Goal: Find specific page/section: Find specific page/section

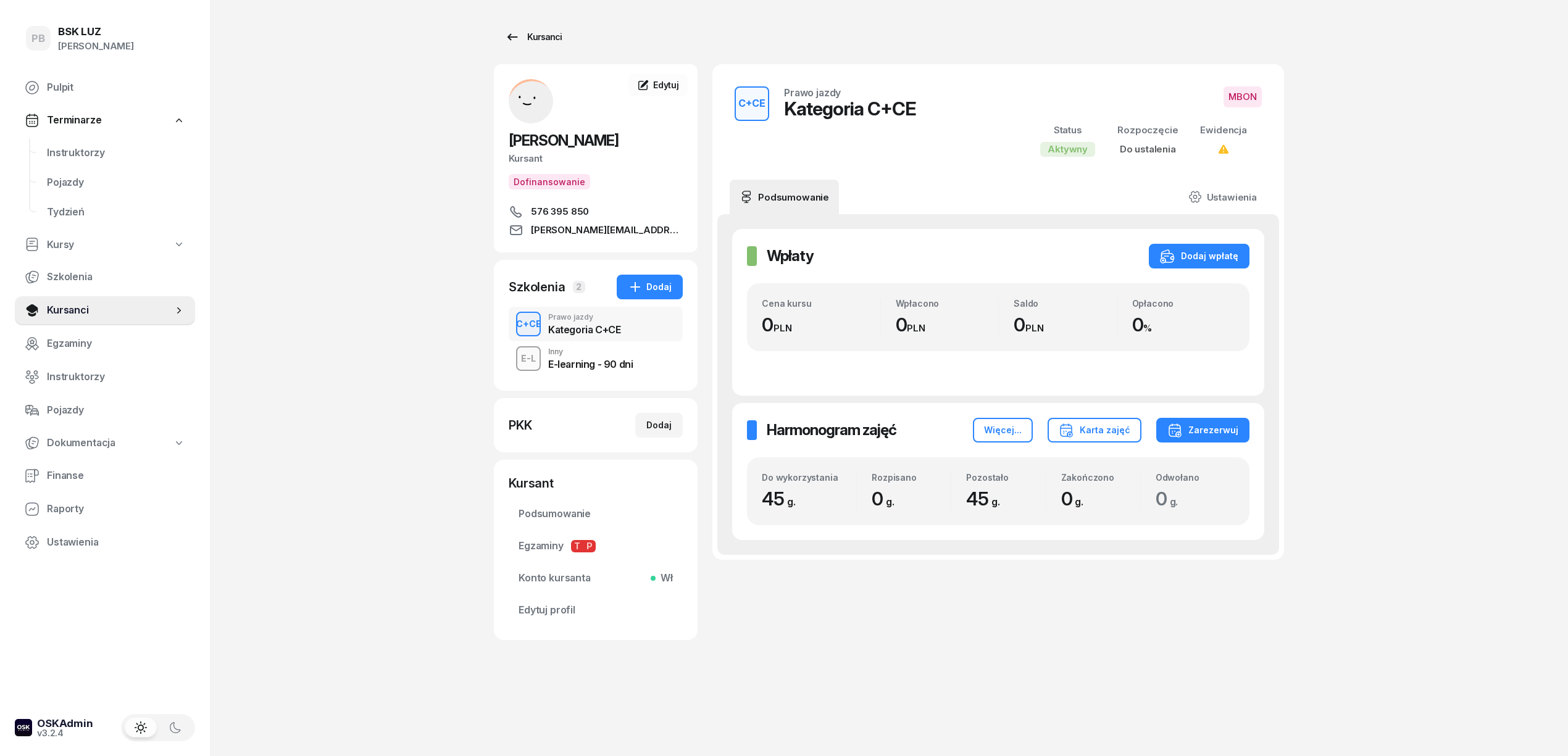
click at [530, 32] on div "Kursanci" at bounding box center [533, 37] width 56 height 15
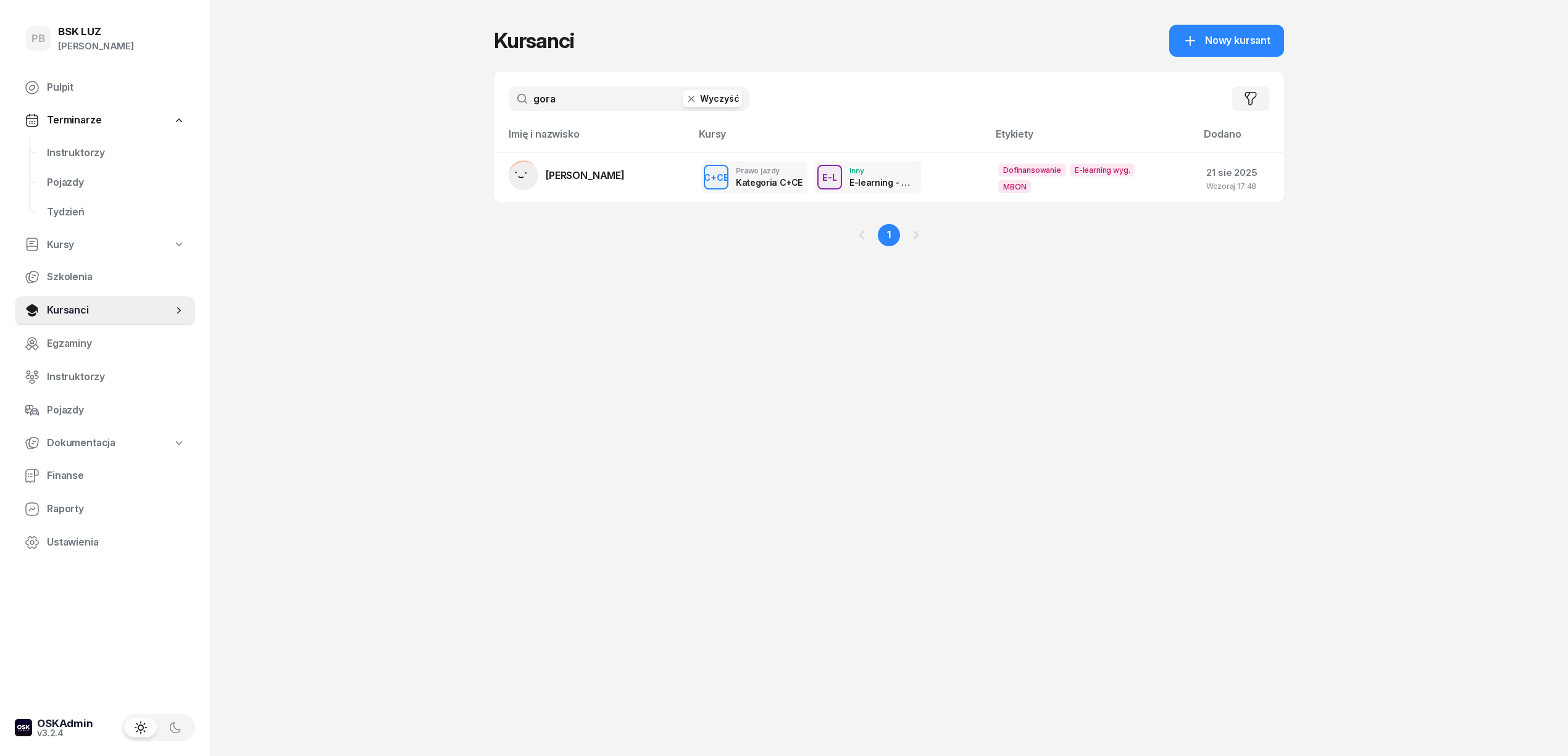
click at [573, 94] on input "gora" at bounding box center [628, 99] width 241 height 25
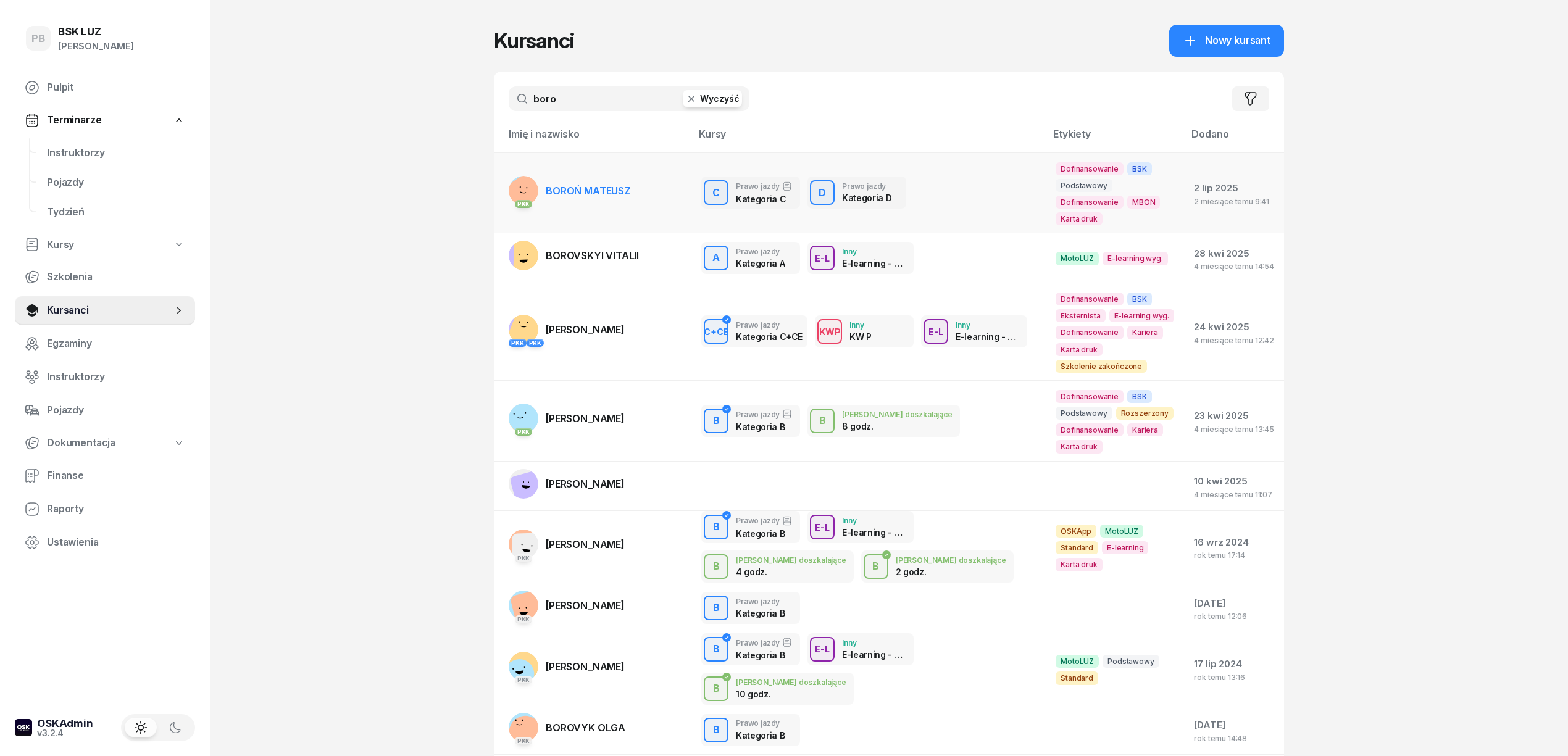
type input "boro"
click at [627, 184] on span "BOROŃ MATEUSZ" at bounding box center [588, 191] width 86 height 12
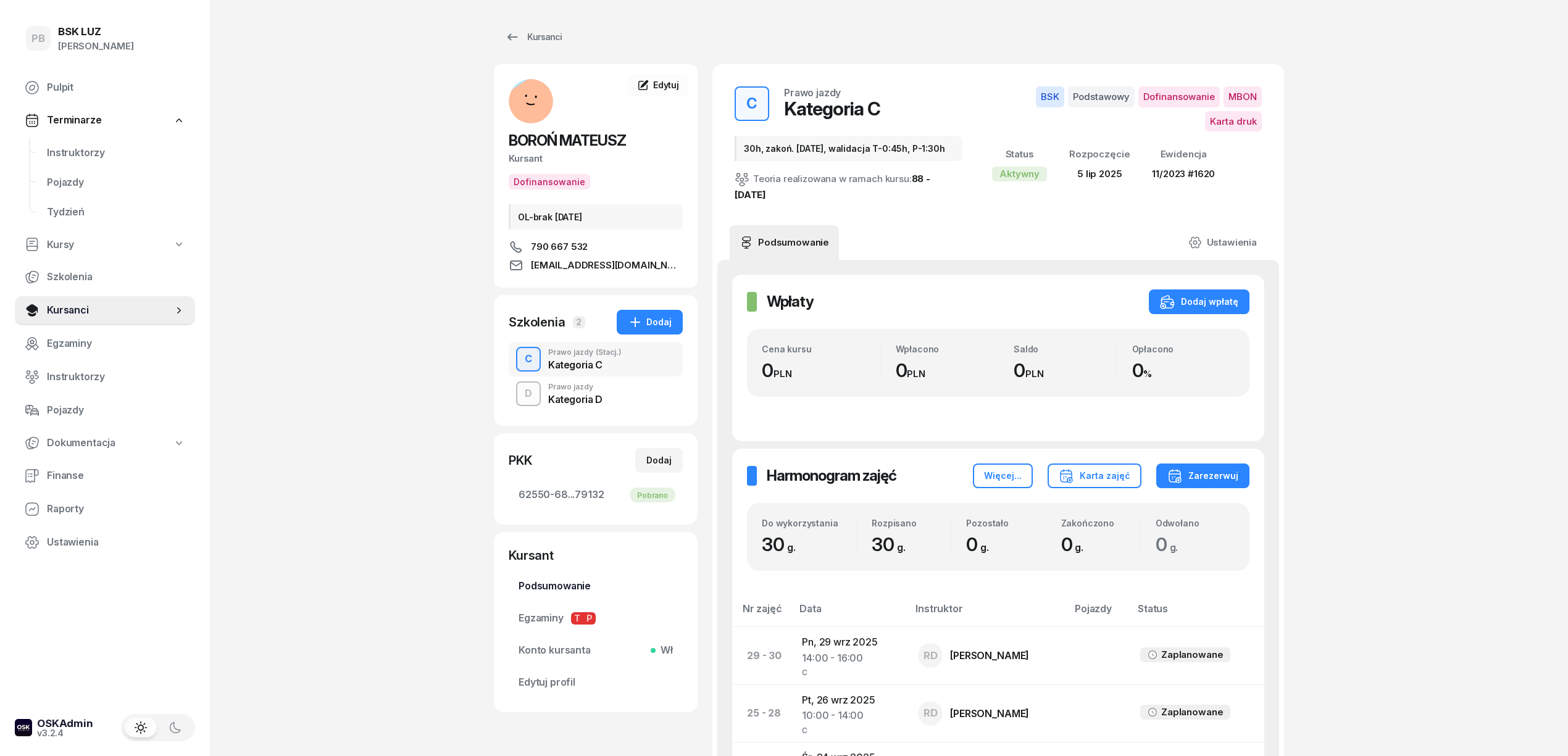
drag, startPoint x: 542, startPoint y: 598, endPoint x: 546, endPoint y: 609, distance: 11.7
click at [546, 607] on div "PB BSK [PERSON_NAME] Pulpit Terminarze Instruktorzy Pojazdy Tydzień Kursy Szkol…" at bounding box center [784, 765] width 1568 height 1531
drag, startPoint x: 701, startPoint y: 647, endPoint x: 884, endPoint y: 692, distance: 188.5
click at [1467, 188] on div "PB BSK [PERSON_NAME] Pulpit Terminarze Instruktorzy Pojazdy Tydzień Kursy Szkol…" at bounding box center [784, 765] width 1568 height 1531
click at [541, 34] on div "Kursanci" at bounding box center [533, 37] width 56 height 15
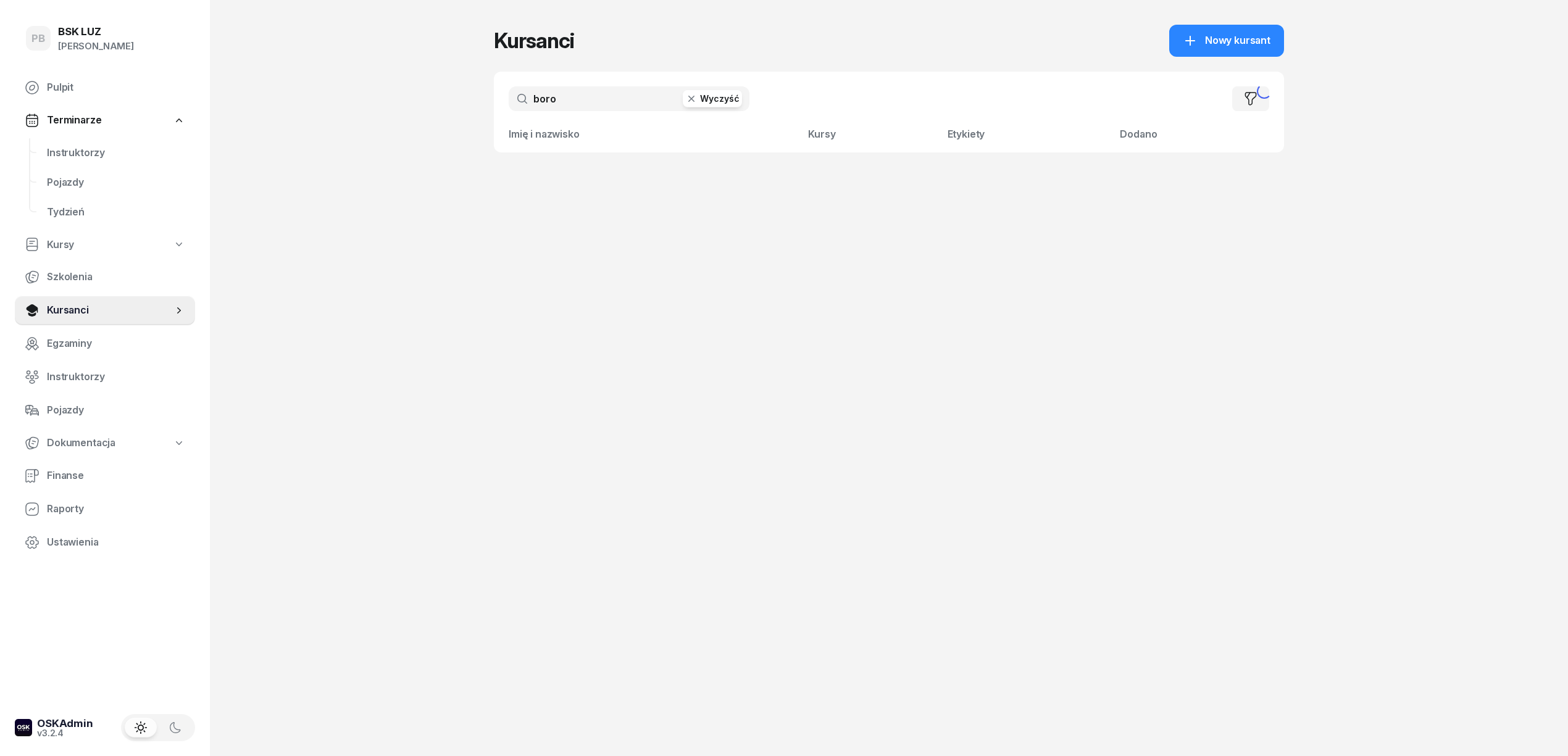
click at [626, 106] on input "boro" at bounding box center [628, 99] width 241 height 25
type input "kuzd"
click at [611, 184] on span "KUZDRA DAWID" at bounding box center [583, 191] width 76 height 12
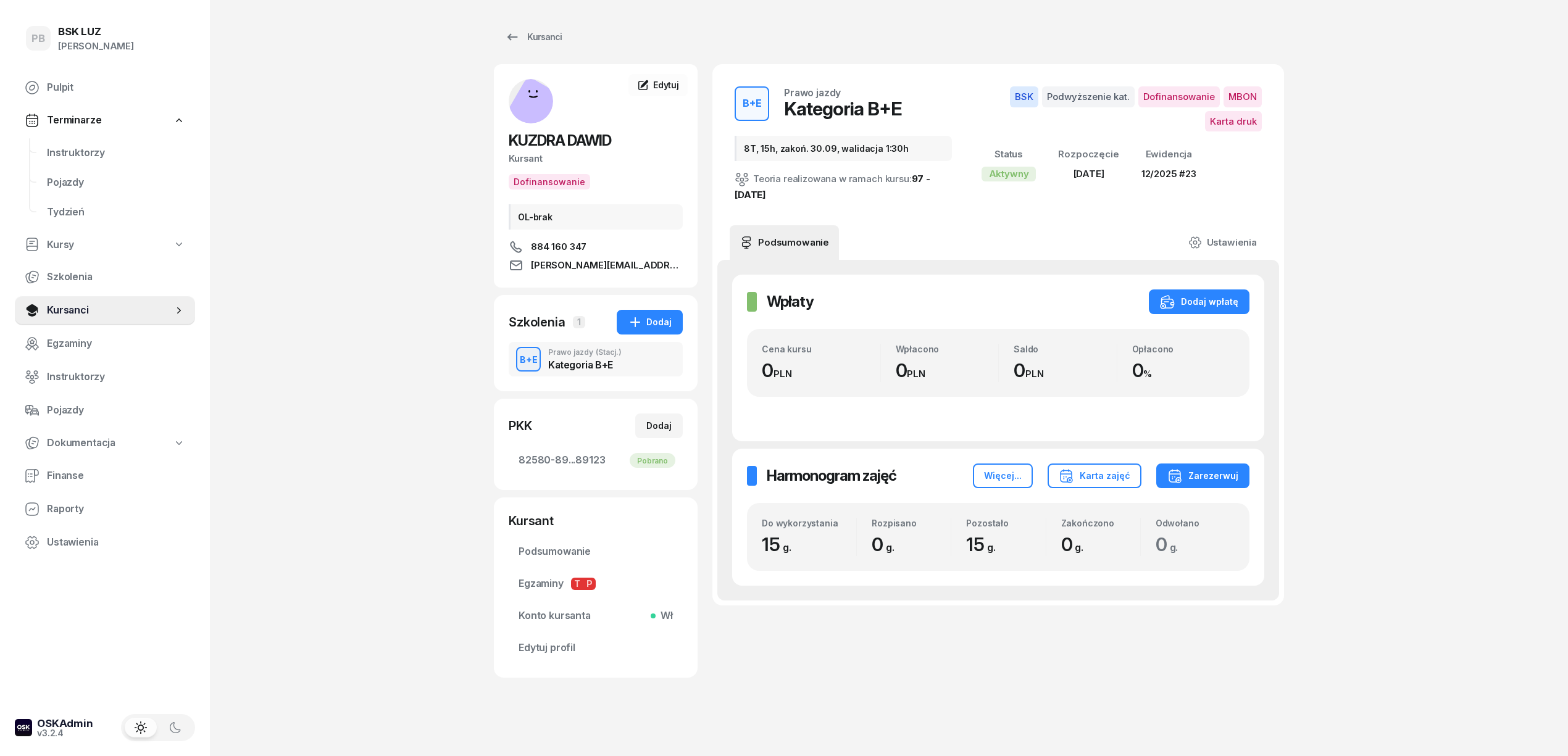
click at [443, 267] on div "PB BSK [PERSON_NAME] Pulpit Terminarze Instruktorzy Pojazdy Tydzień Kursy Szkol…" at bounding box center [784, 380] width 1568 height 761
click at [847, 732] on div "Kursanci [PERSON_NAME] Kursant Dofinansowanie OL-brak 884 160 347 [PERSON_NAME]…" at bounding box center [889, 380] width 790 height 761
click at [849, 732] on div "Kursanci [PERSON_NAME] Kursant Dofinansowanie OL-brak 884 160 347 [PERSON_NAME]…" at bounding box center [889, 380] width 790 height 761
click at [1443, 237] on div "PB BSK [PERSON_NAME] Pulpit Terminarze Instruktorzy Pojazdy Tydzień Kursy Szkol…" at bounding box center [784, 380] width 1568 height 761
click at [75, 156] on span "Instruktorzy" at bounding box center [116, 153] width 139 height 16
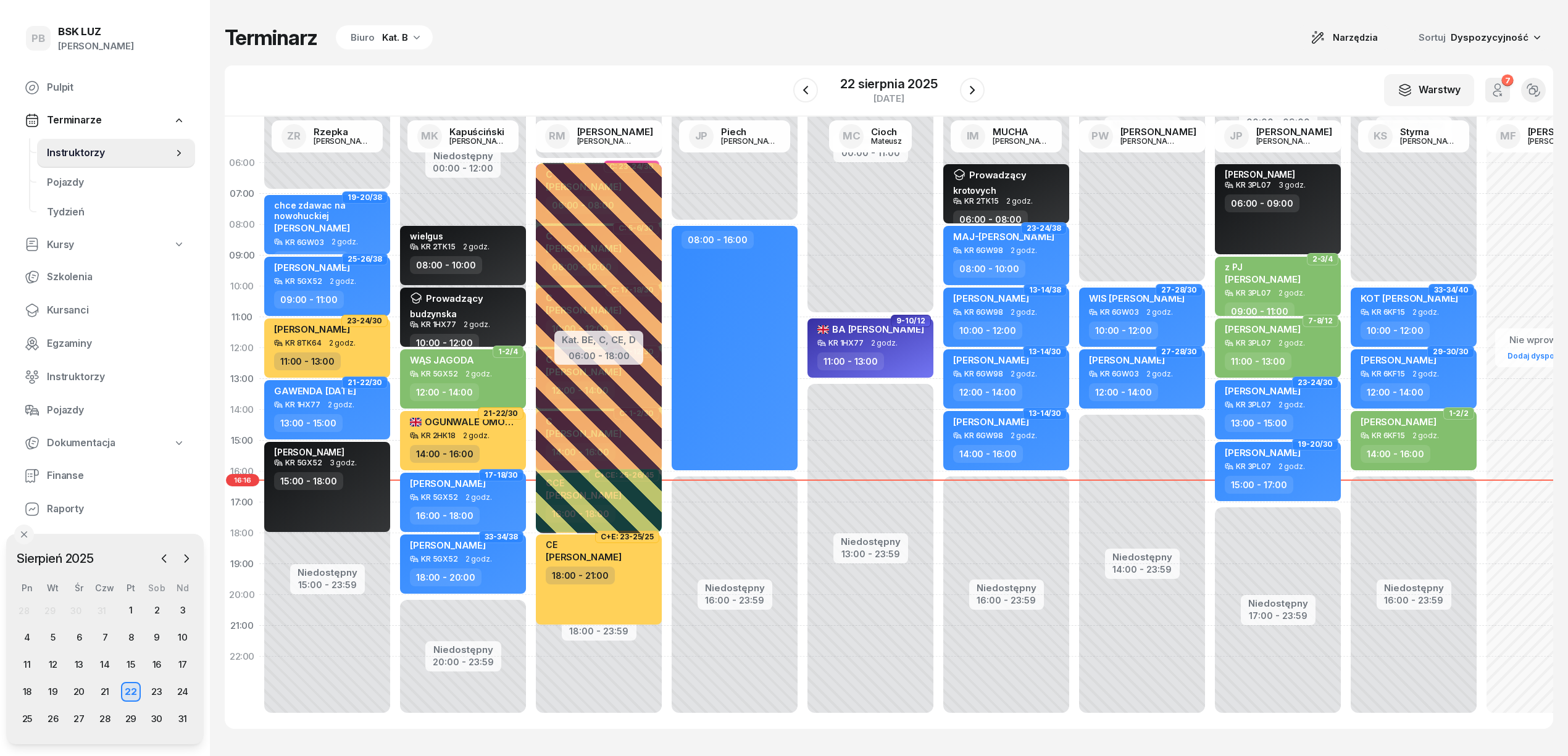
click at [399, 42] on div "Kat. B" at bounding box center [394, 37] width 26 height 15
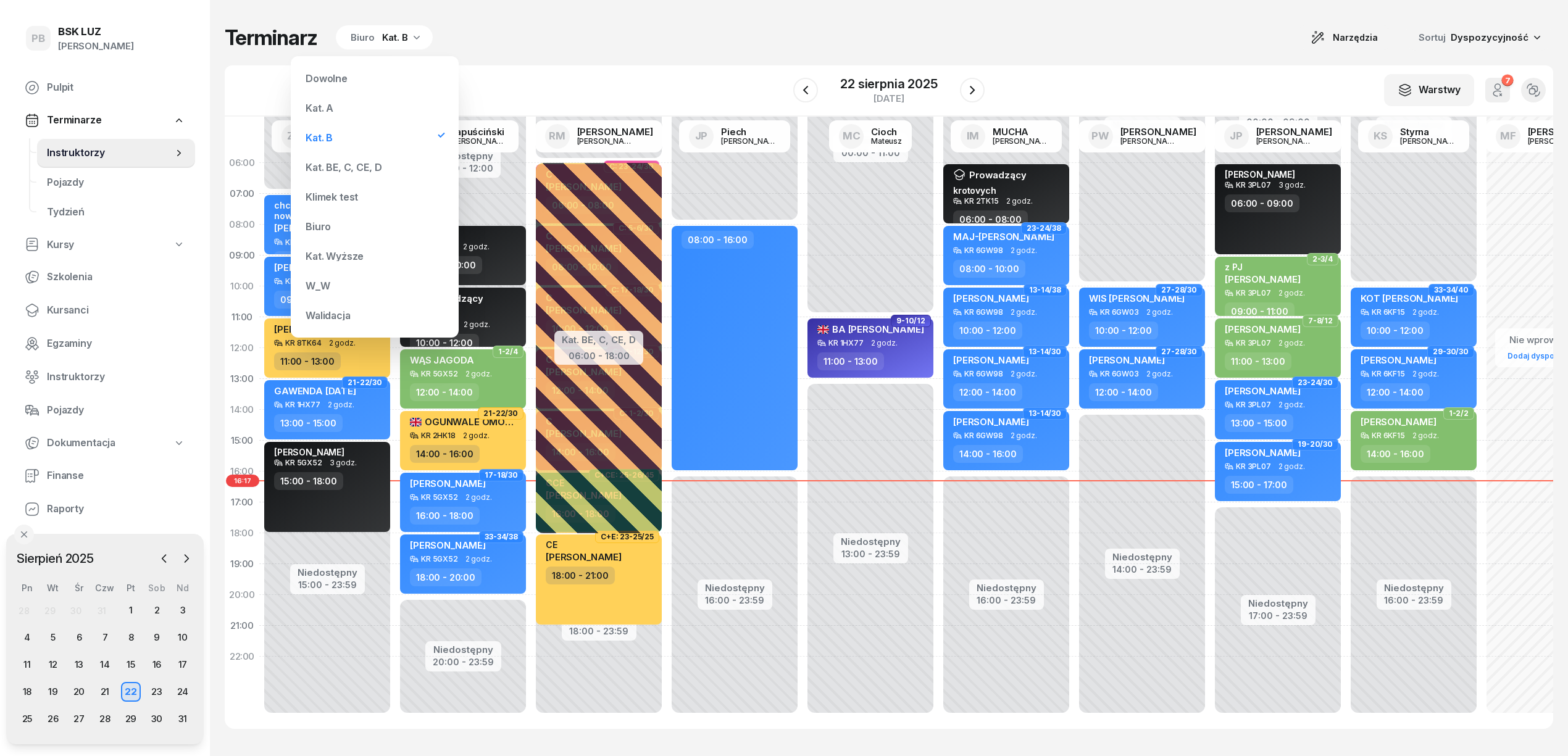
click at [360, 163] on div "Kat. BE, C, CE, D" at bounding box center [343, 167] width 76 height 10
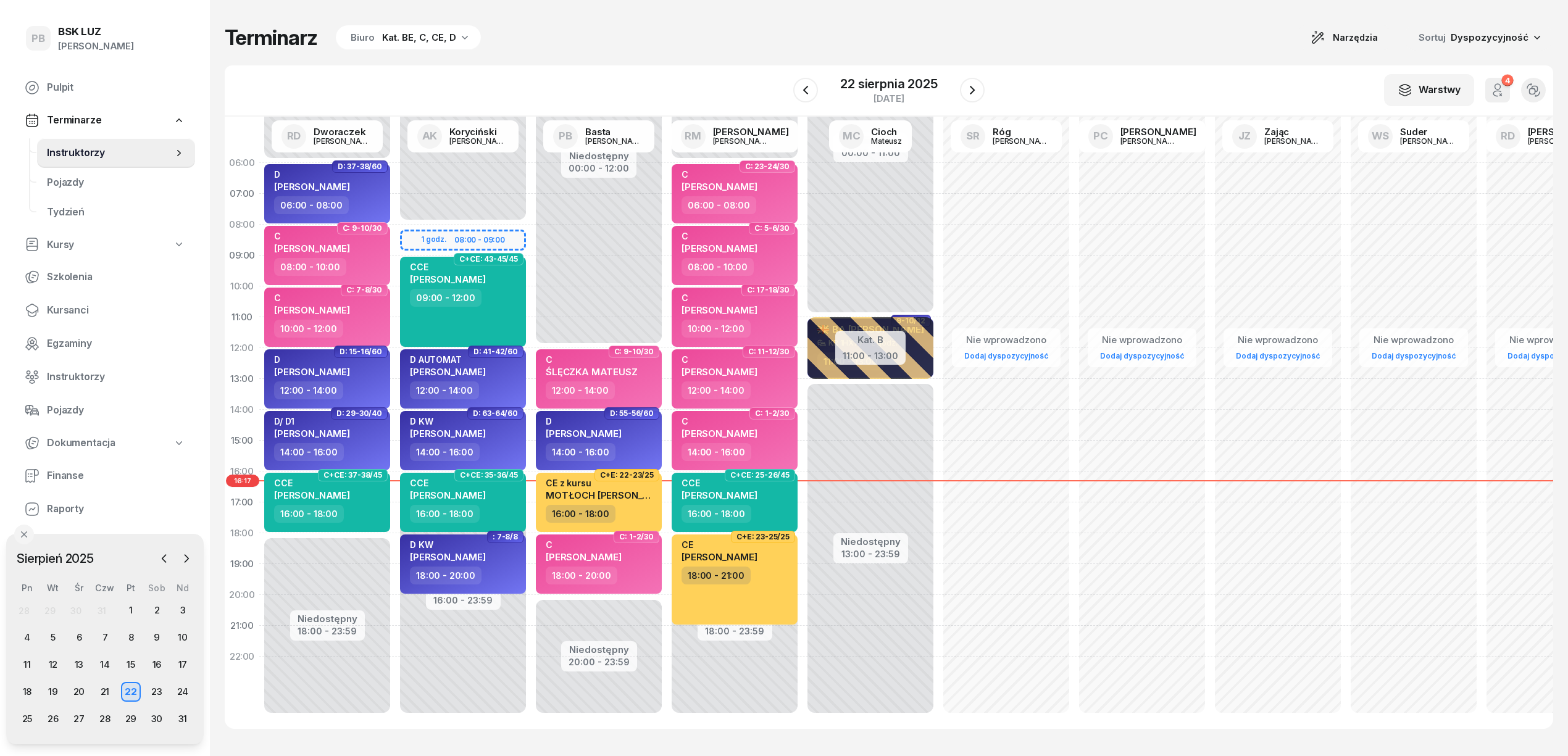
click at [527, 50] on div "Terminarz Biuro Kat. BE, C, CE, D Narzędzia Sortuj Dyspozycyjność" at bounding box center [889, 37] width 1328 height 26
click at [55, 303] on span "Kursanci" at bounding box center [116, 311] width 139 height 16
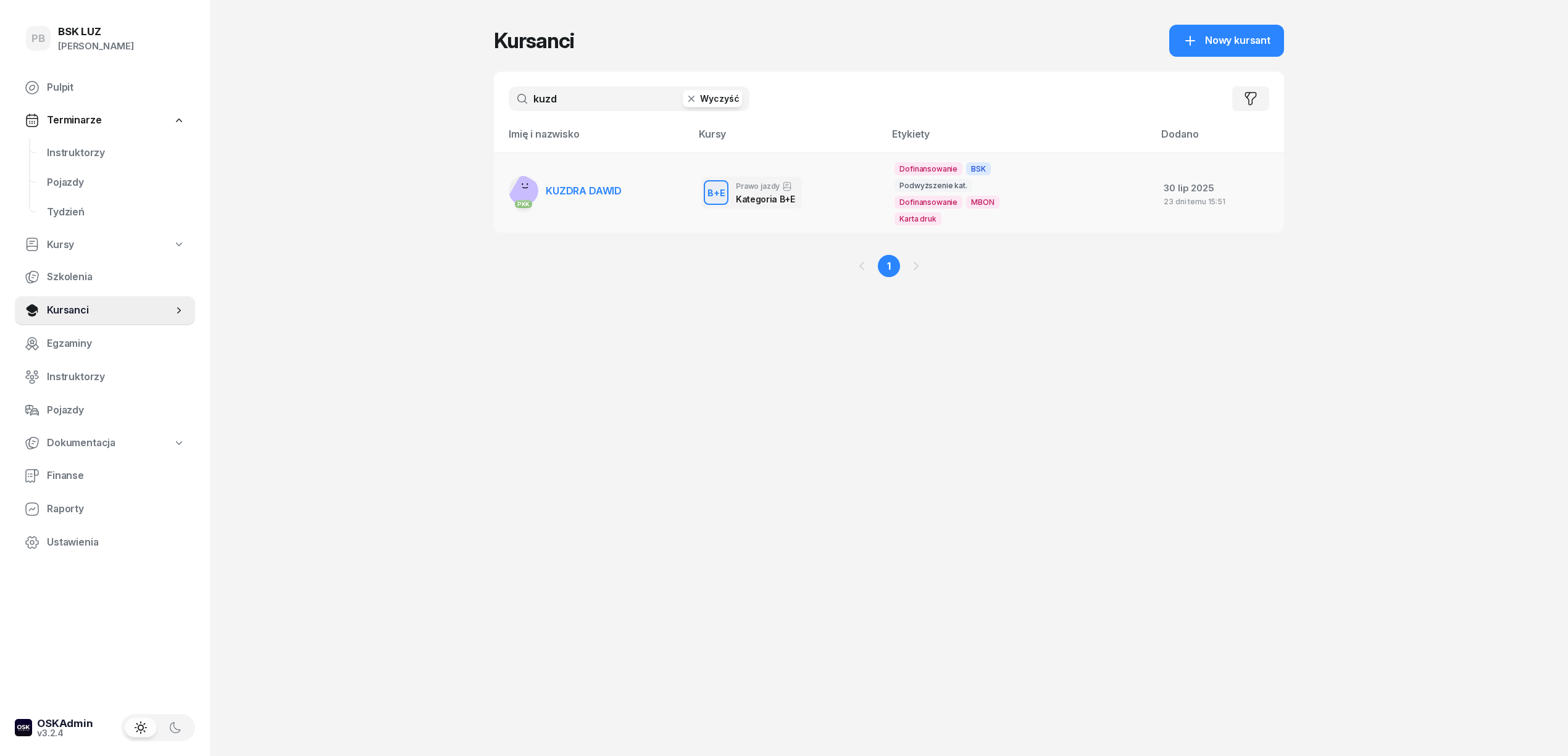
click at [576, 184] on span "KUZDRA DAWID" at bounding box center [583, 191] width 76 height 12
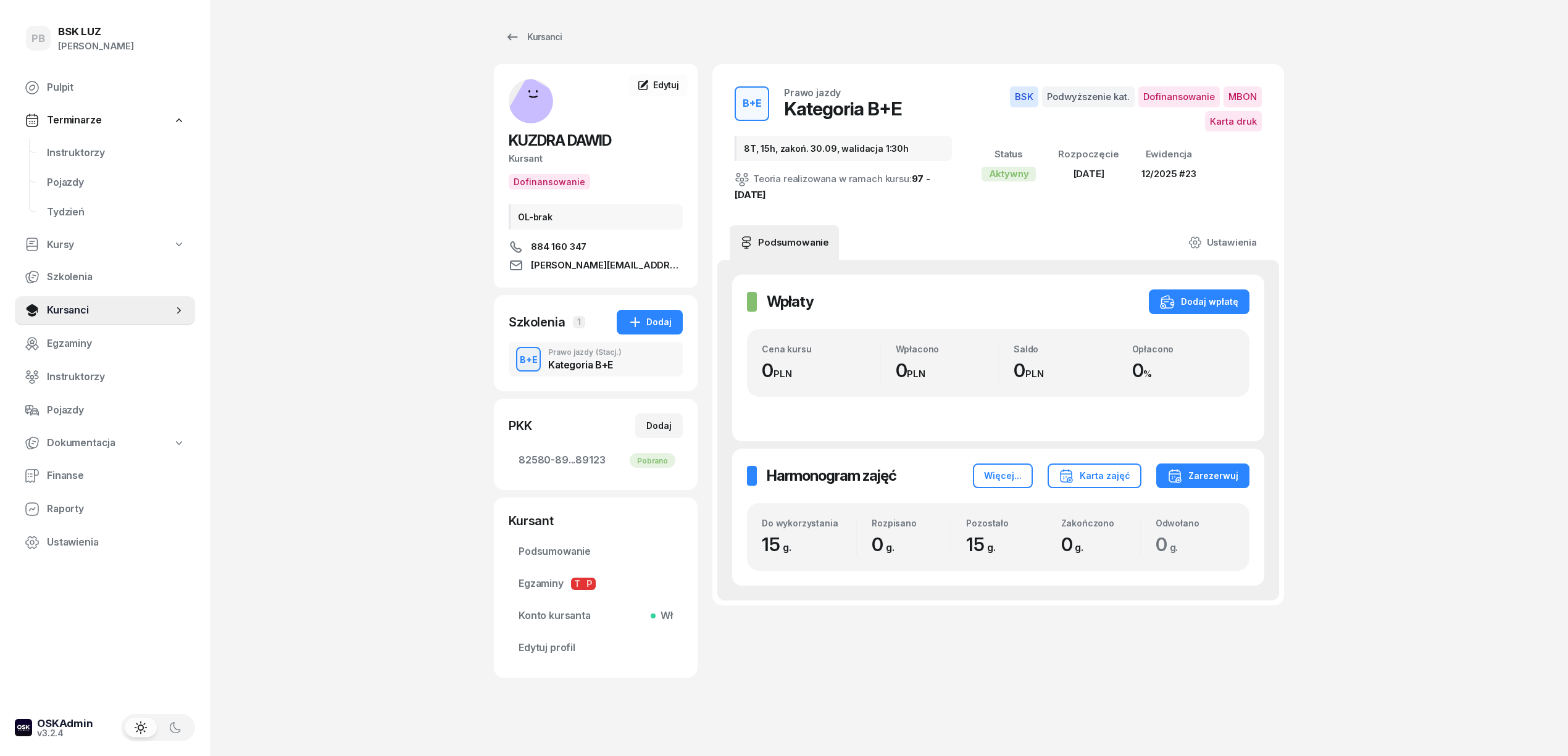
click at [410, 609] on div "PB BSK [PERSON_NAME] Pulpit Terminarze Instruktorzy Pojazdy Tydzień Kursy Szkol…" at bounding box center [784, 380] width 1568 height 761
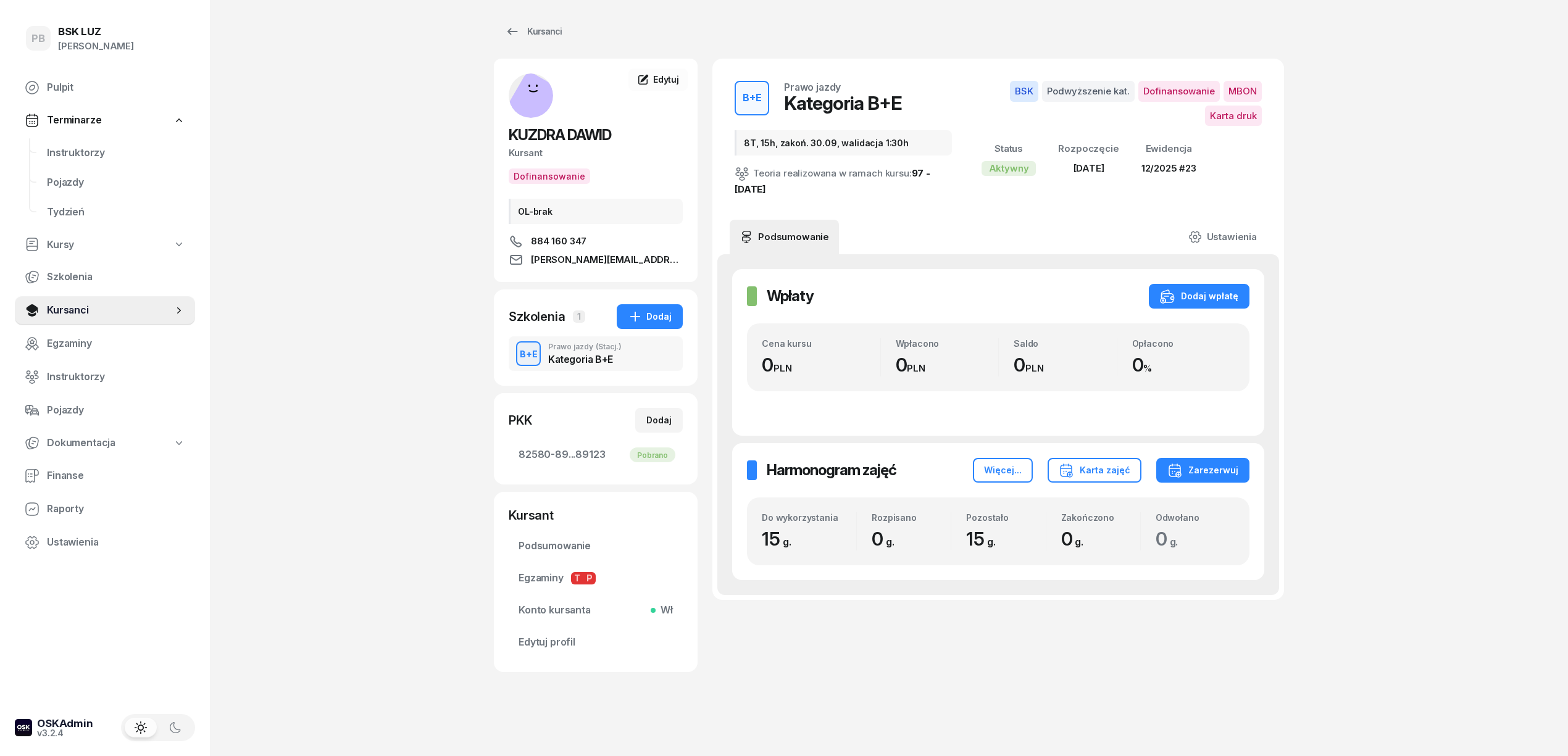
scroll to position [6, 0]
click at [67, 148] on span "Instruktorzy" at bounding box center [116, 153] width 139 height 16
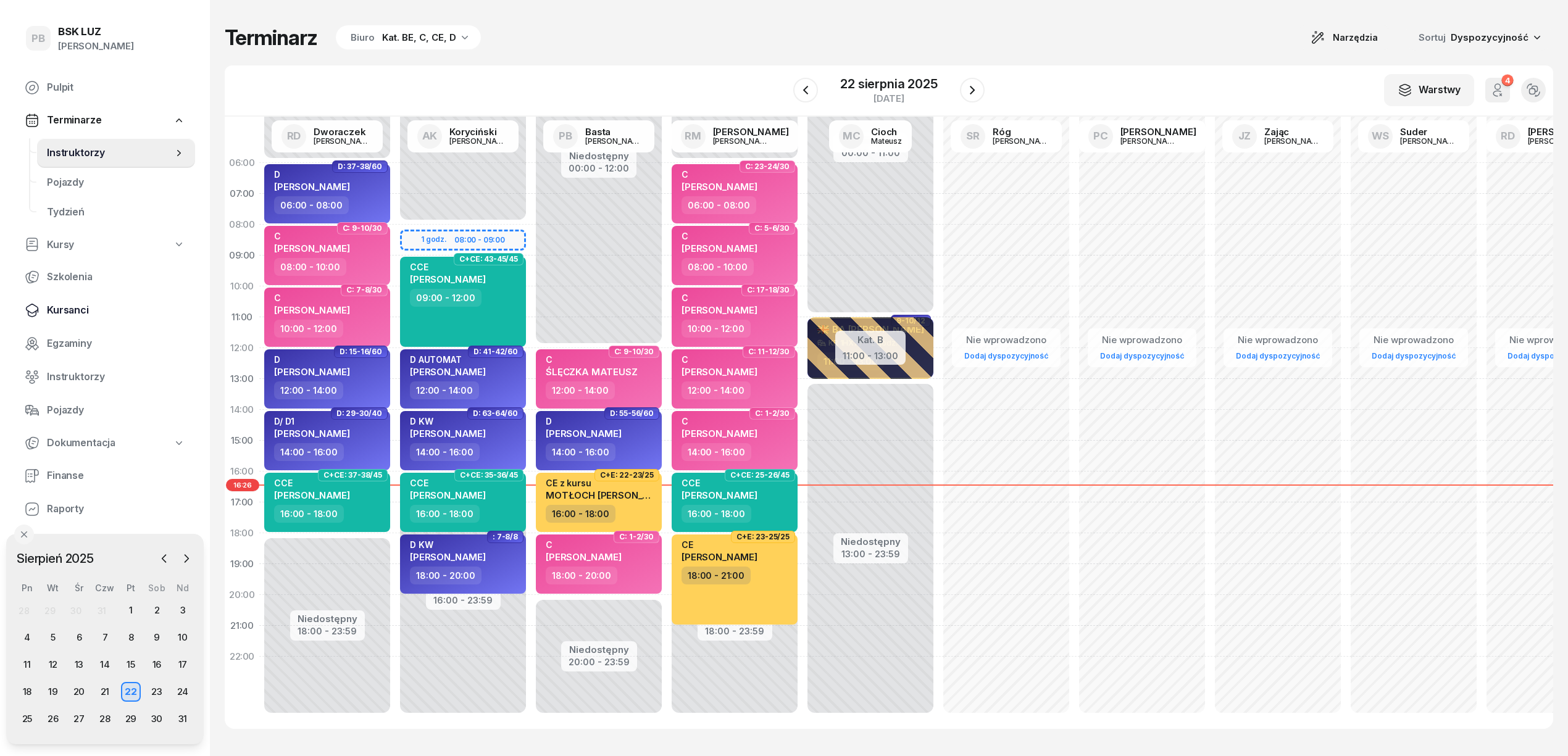
click at [68, 314] on span "Kursanci" at bounding box center [116, 311] width 139 height 16
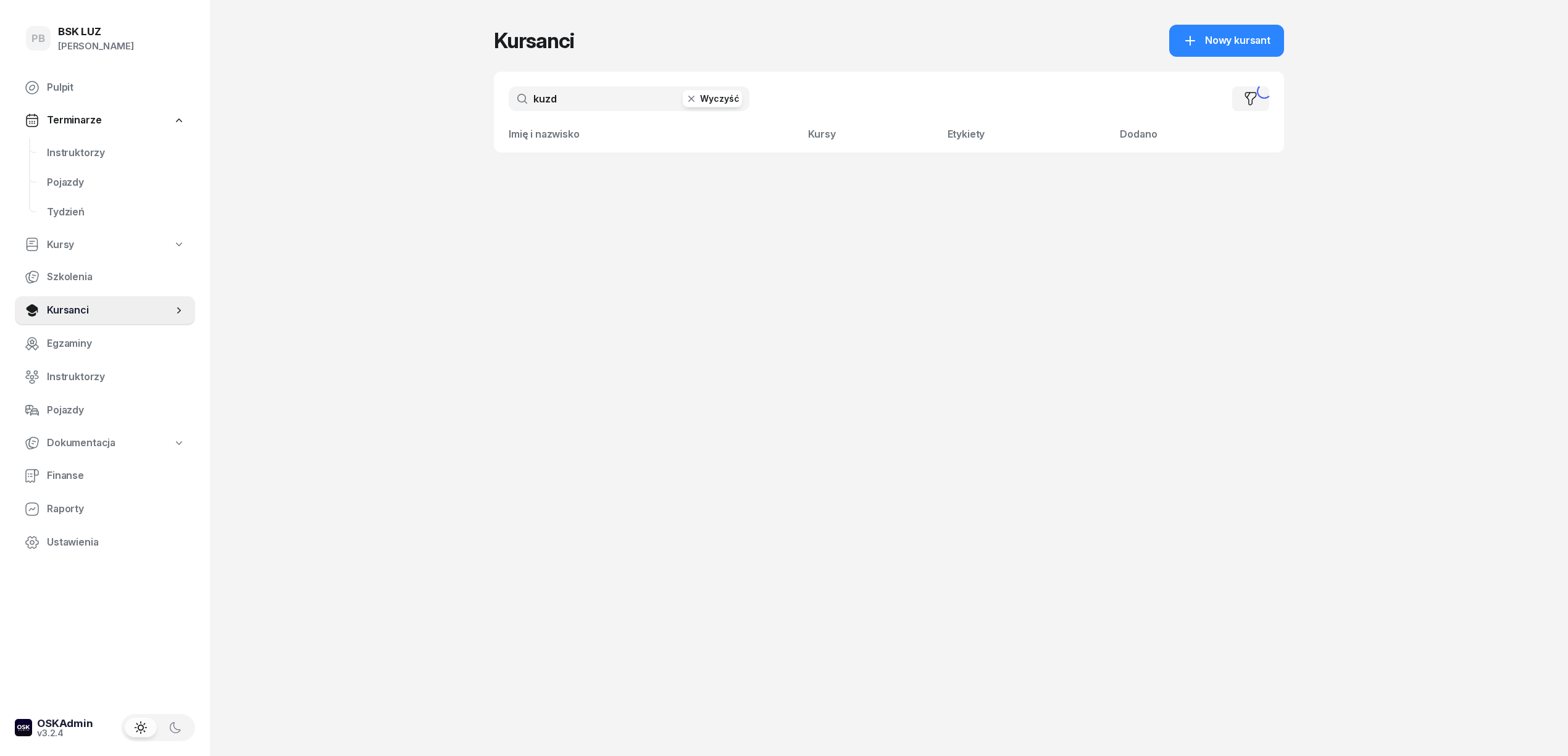
drag, startPoint x: 632, startPoint y: 104, endPoint x: 509, endPoint y: 101, distance: 123.0
click at [509, 101] on input "kuzd" at bounding box center [628, 99] width 241 height 25
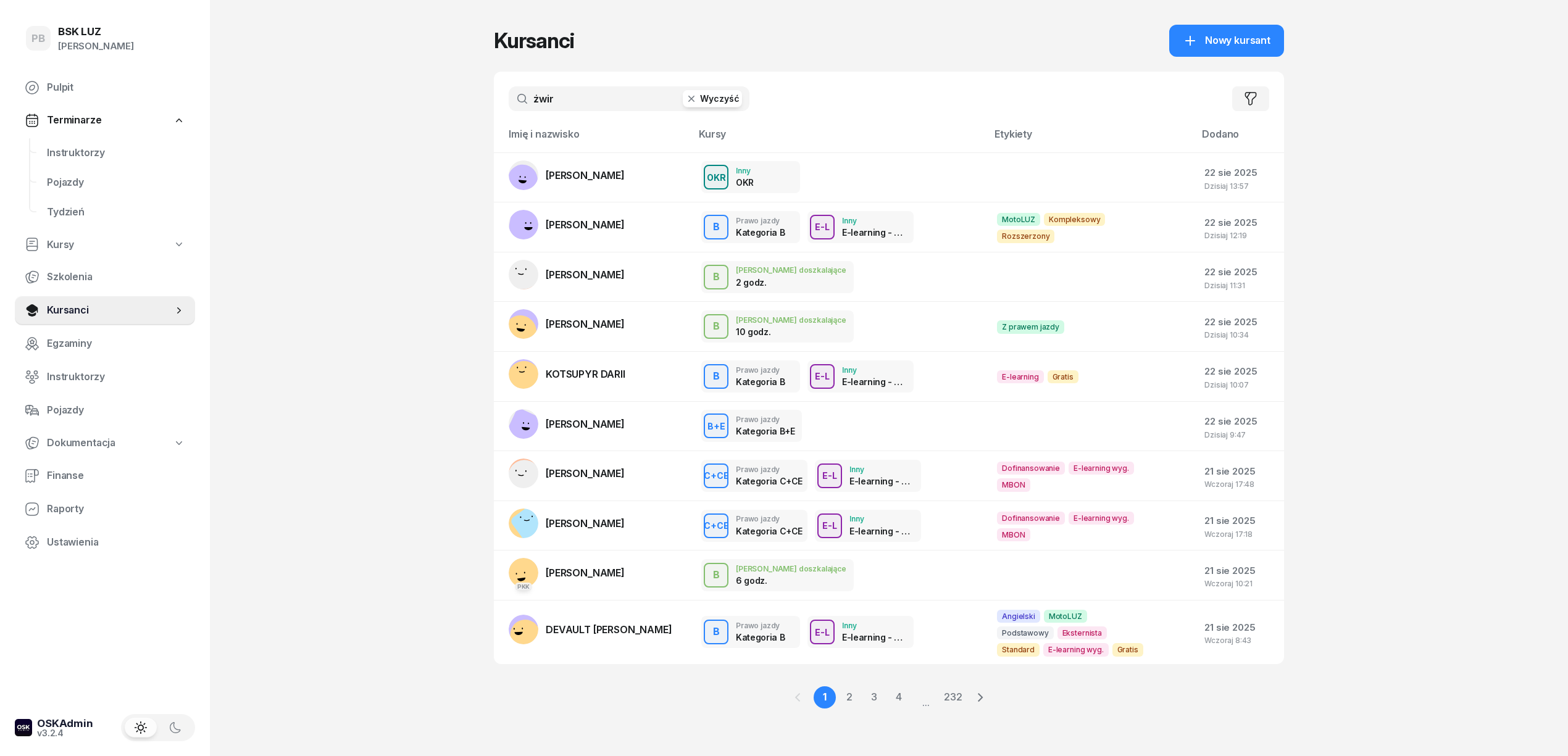
click at [557, 101] on input "żwir" at bounding box center [628, 99] width 241 height 25
type input "żwir"
